Goal: Information Seeking & Learning: Find specific page/section

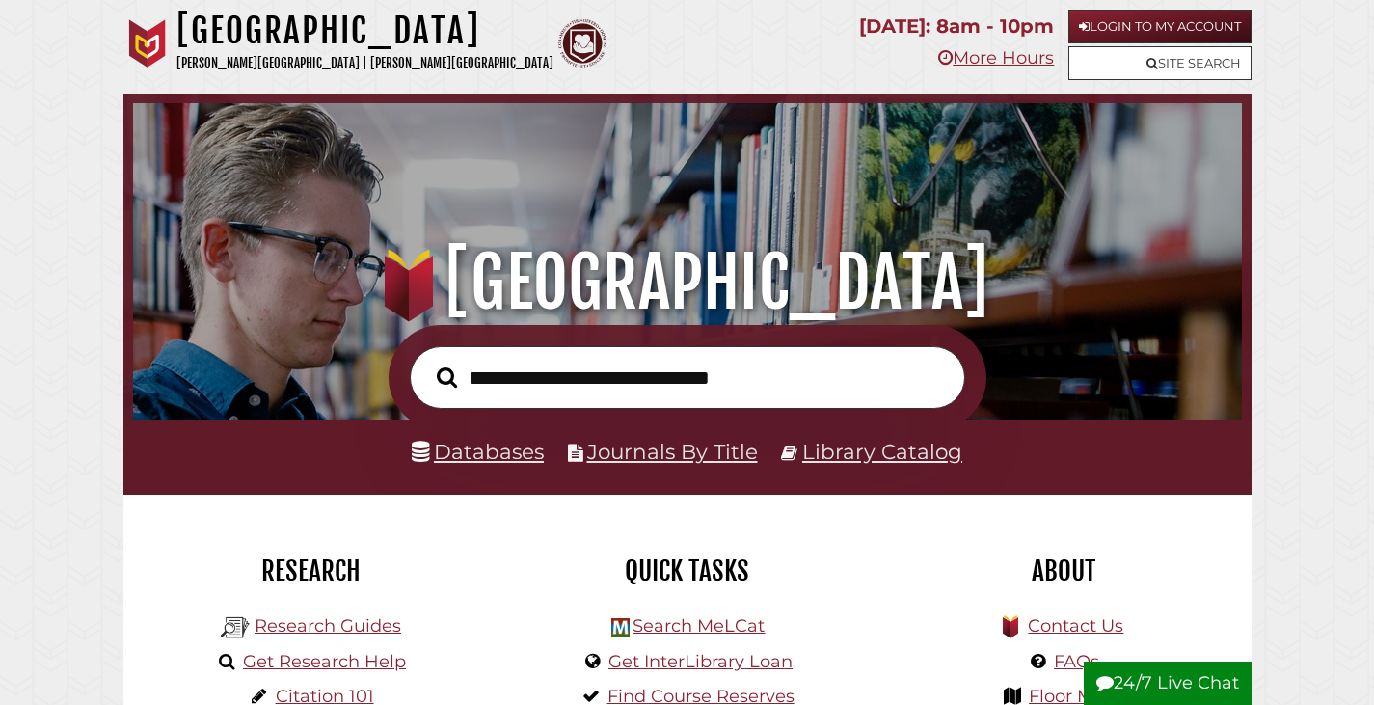
scroll to position [366, 1099]
click at [465, 459] on link "Databases" at bounding box center [478, 451] width 132 height 25
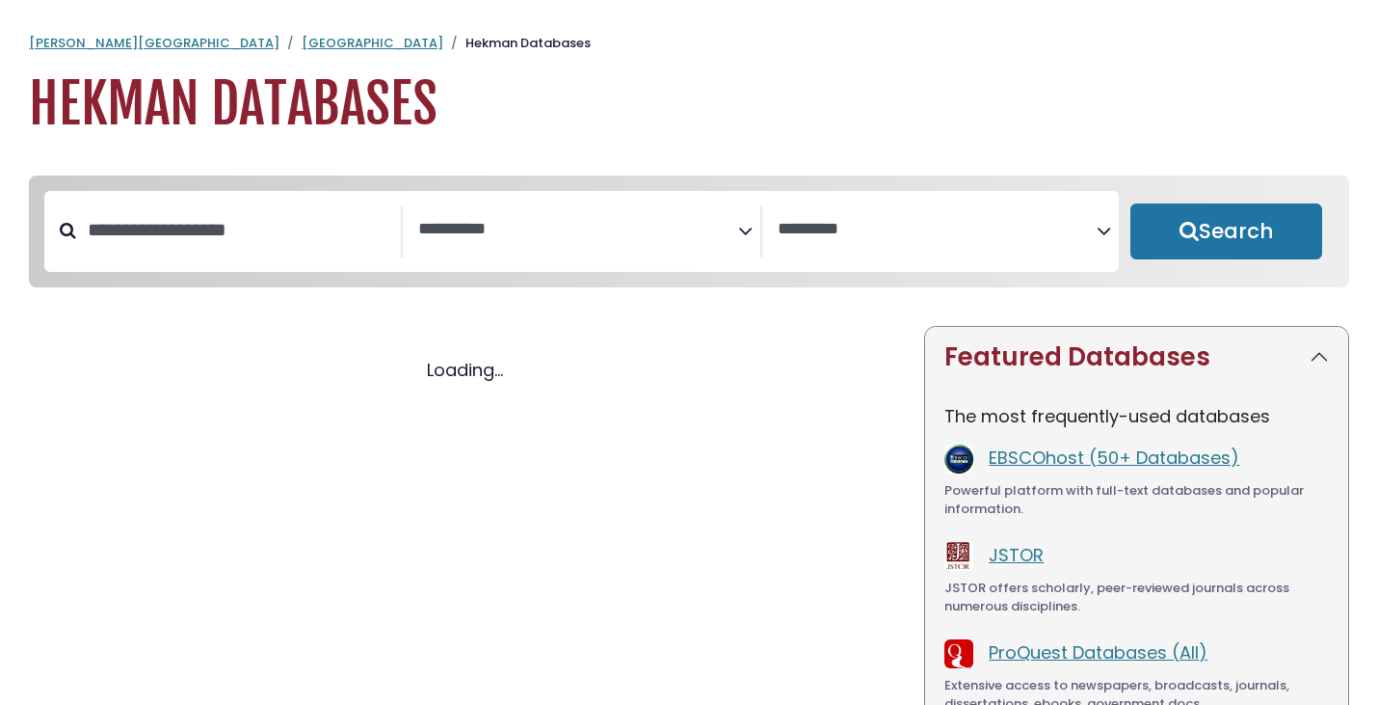
select select "Database Subject Filter"
select select "Database Vendors Filter"
select select "Database Subject Filter"
select select "Database Vendors Filter"
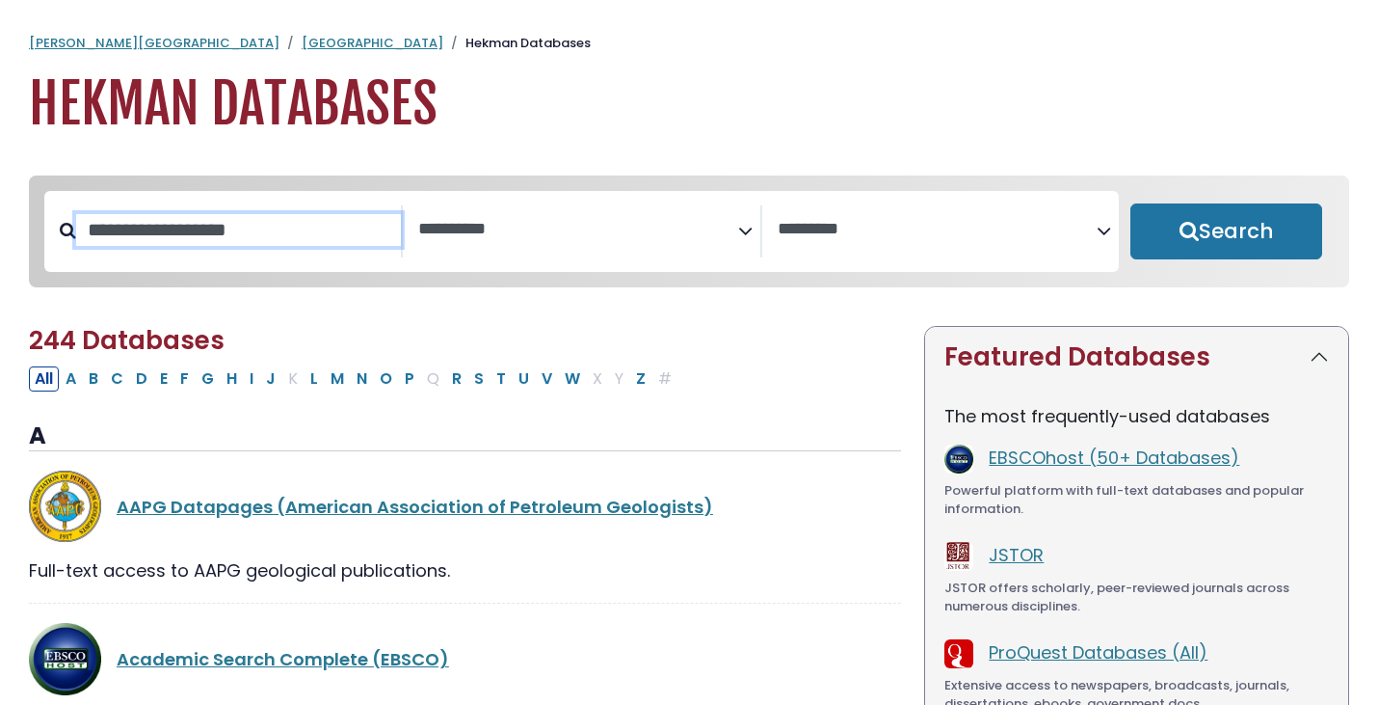
click at [260, 230] on input "Search database by title or keyword" at bounding box center [238, 230] width 325 height 32
type input "********"
click at [1131, 203] on button "Search" at bounding box center [1227, 231] width 192 height 56
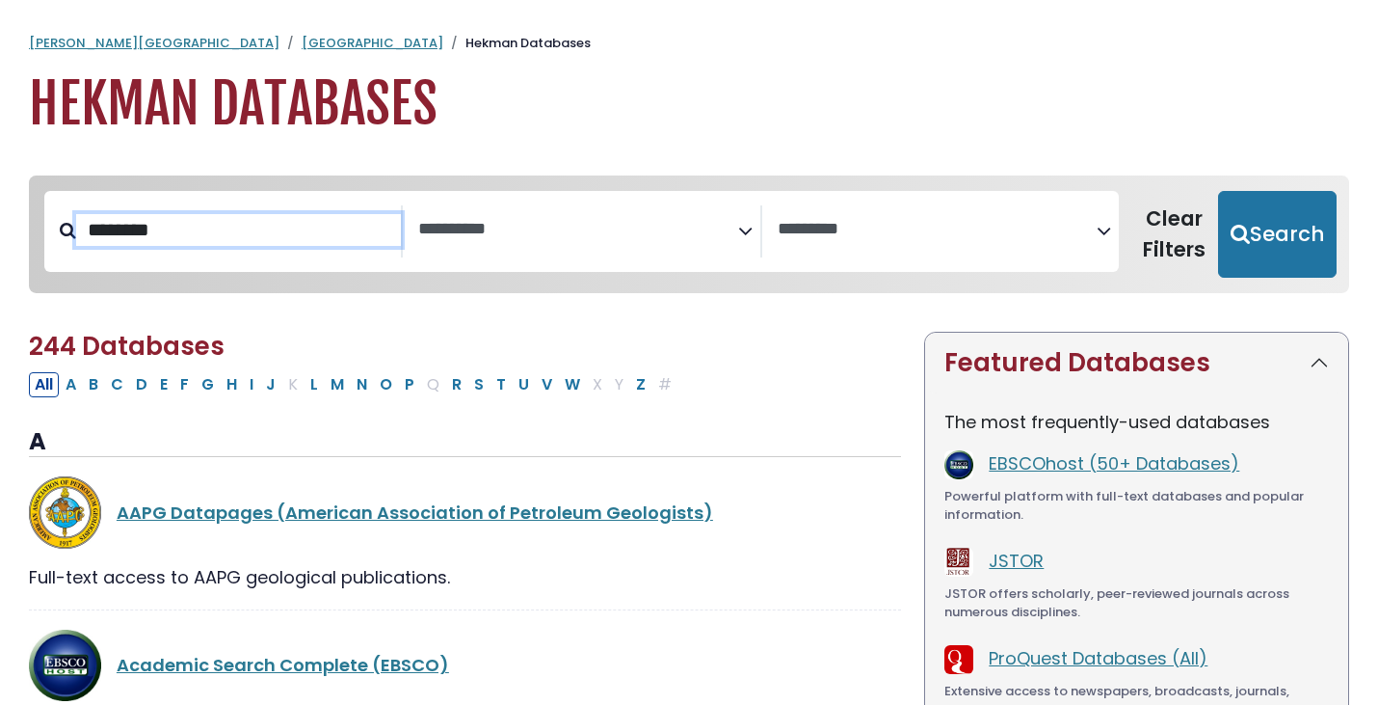
select select "Database Subject Filter"
select select "Database Vendors Filter"
